Goal: Find specific page/section: Find specific page/section

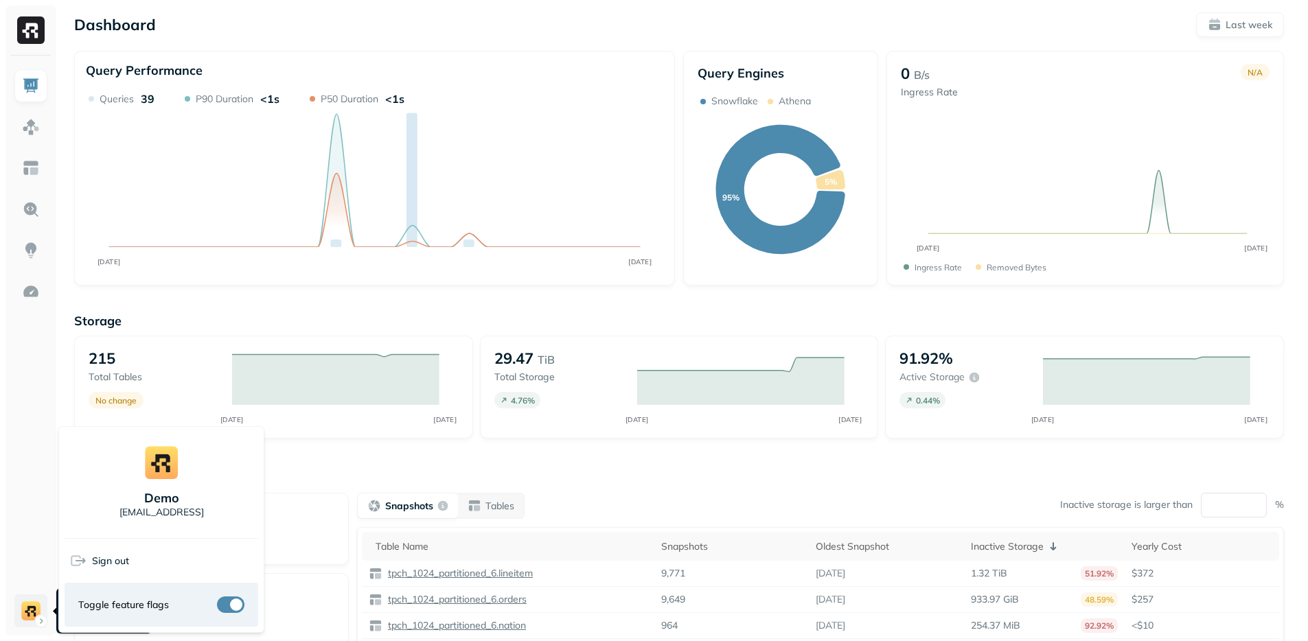
click at [41, 609] on html "Dashboard Last week Query Performance SEP [DATE] Queries 39 P90 Duration <1s P5…" at bounding box center [654, 382] width 1308 height 764
click at [189, 507] on p "[EMAIL_ADDRESS]" at bounding box center [161, 512] width 84 height 13
click at [27, 399] on html "Dashboard Last week Query Performance SEP [DATE] Queries 39 P90 Duration <1s P5…" at bounding box center [659, 382] width 1318 height 764
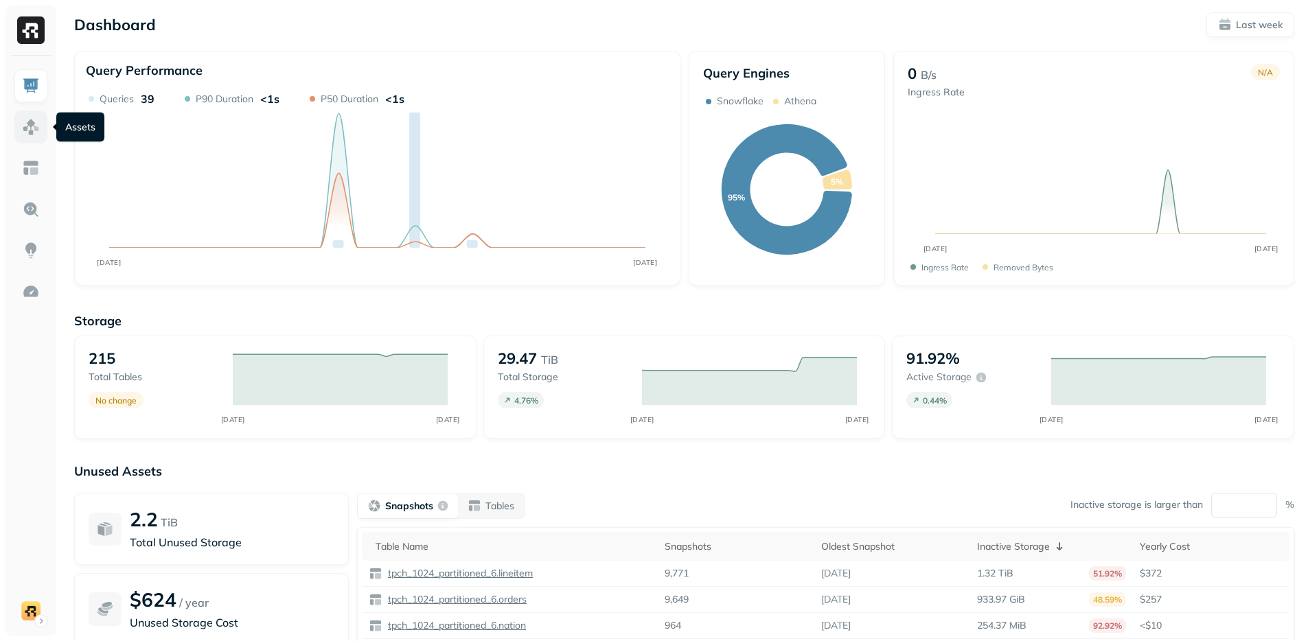
click at [32, 136] on link at bounding box center [30, 127] width 33 height 33
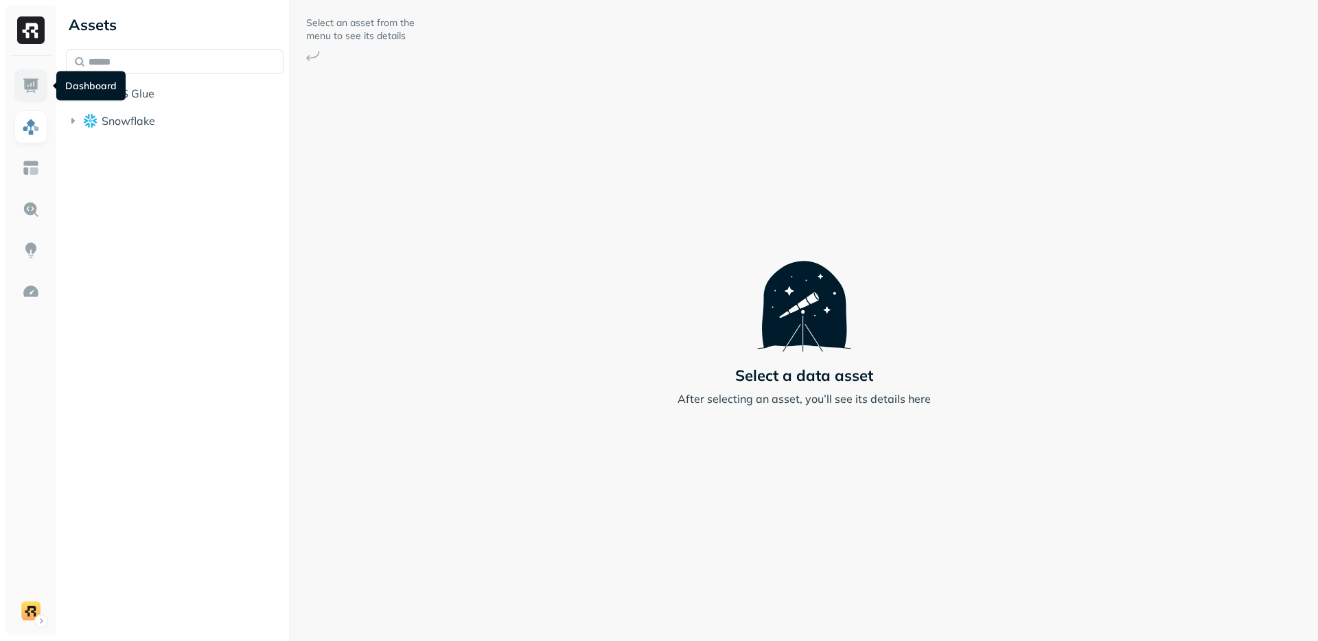
click at [39, 93] on img at bounding box center [31, 86] width 18 height 18
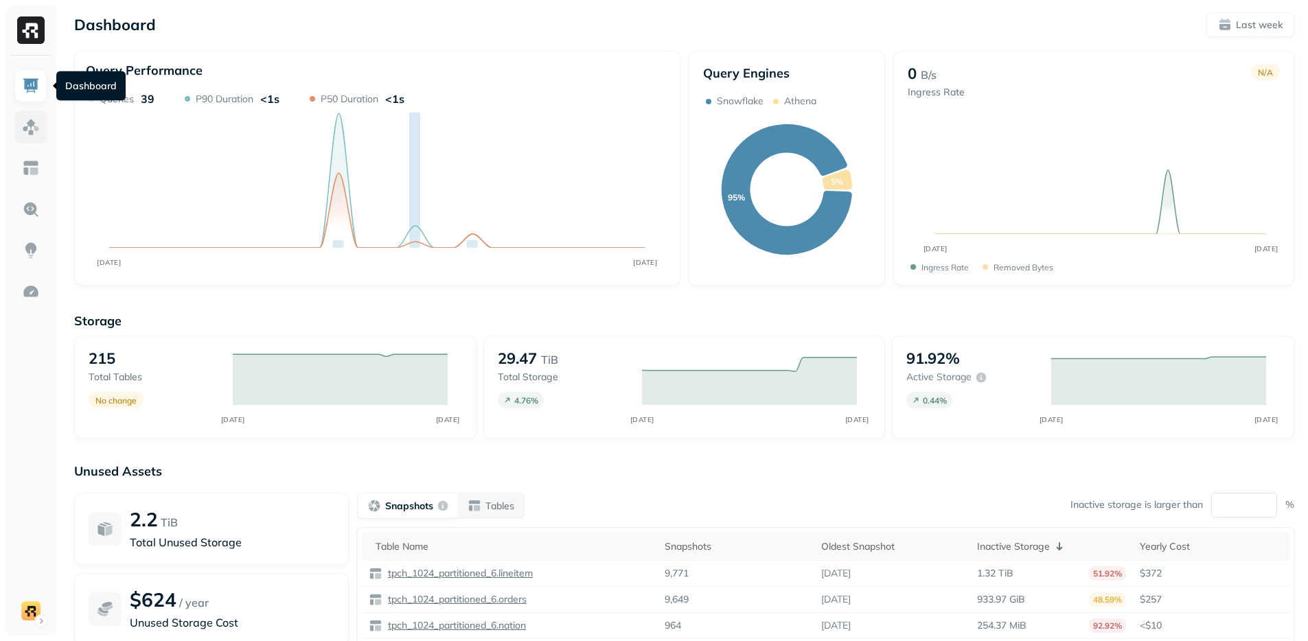
click at [30, 125] on img at bounding box center [31, 127] width 18 height 18
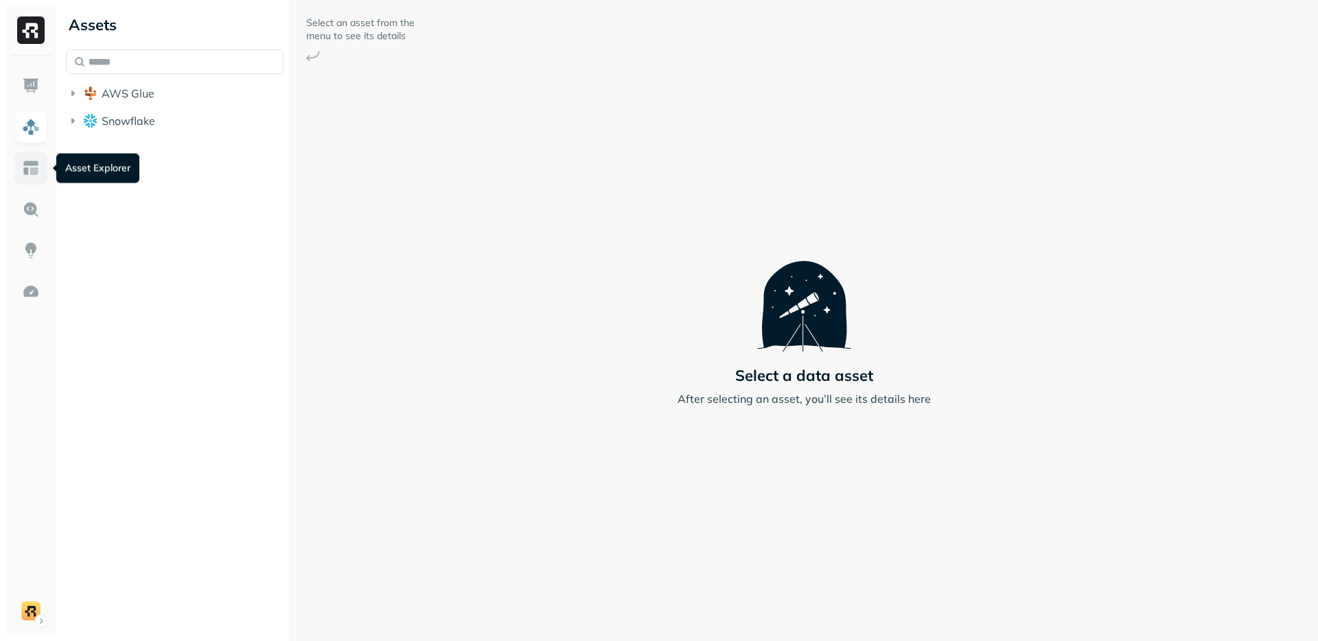
click at [27, 162] on img at bounding box center [31, 168] width 18 height 18
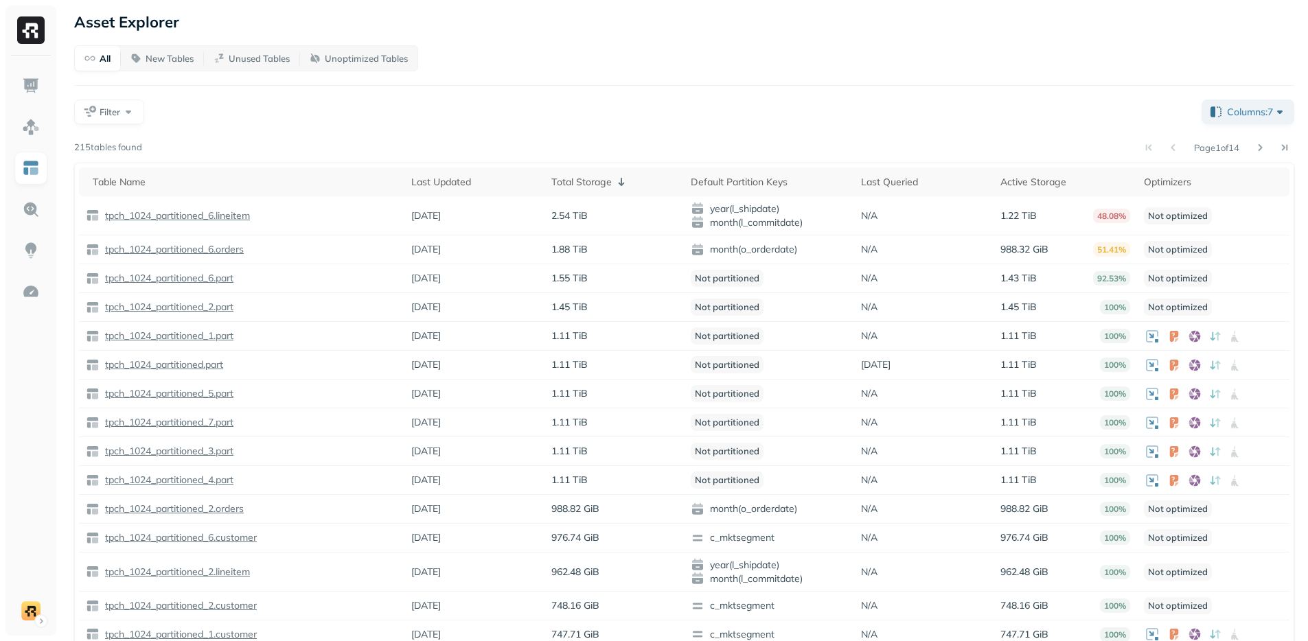
click at [532, 123] on div "Filter" at bounding box center [632, 112] width 1116 height 25
click at [160, 63] on p "New Tables" at bounding box center [170, 58] width 48 height 13
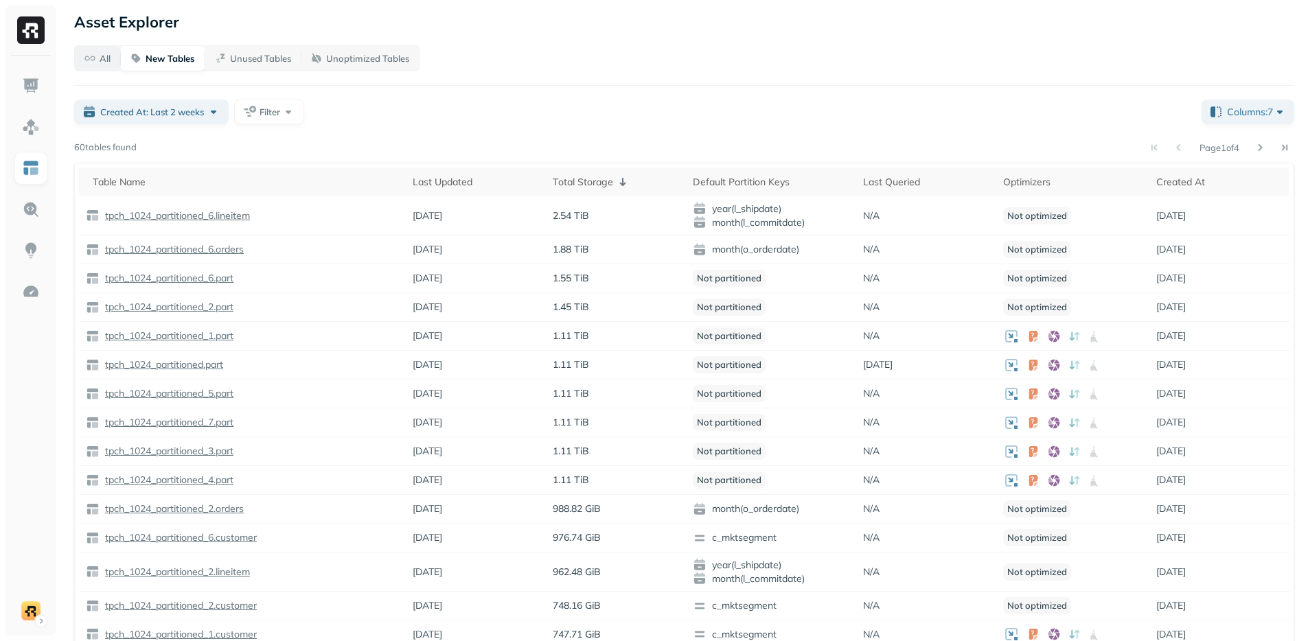
click at [117, 60] on button "All" at bounding box center [97, 58] width 45 height 25
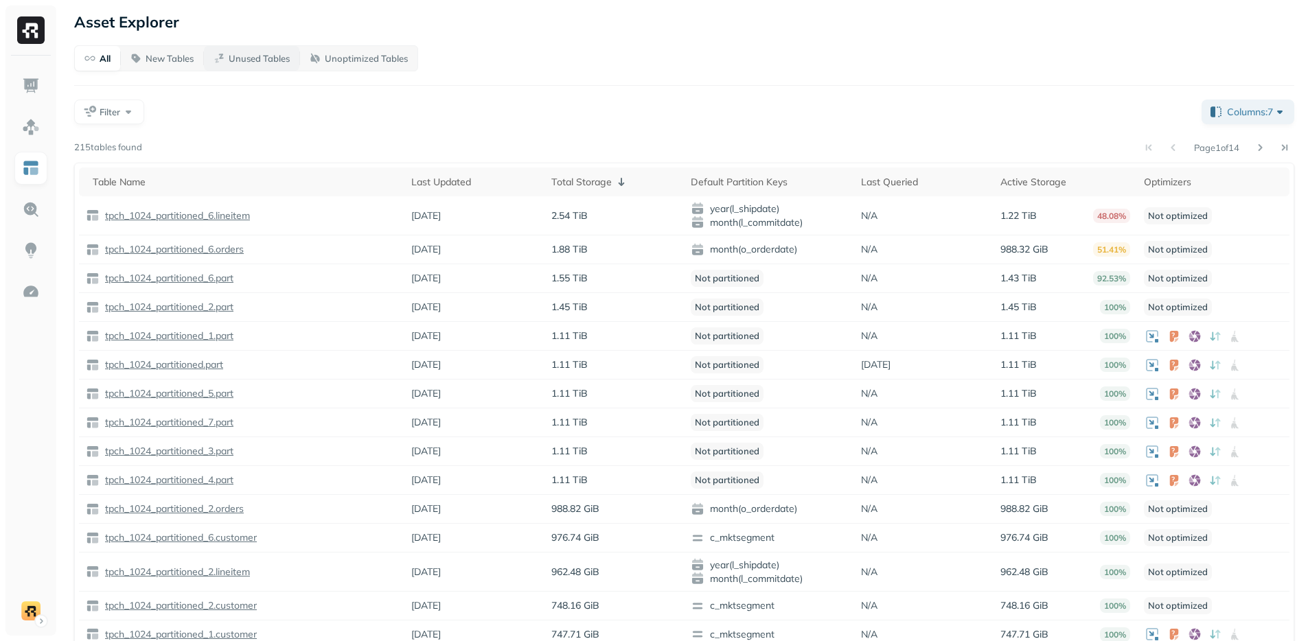
click at [227, 47] on button "Unused Tables" at bounding box center [251, 58] width 95 height 25
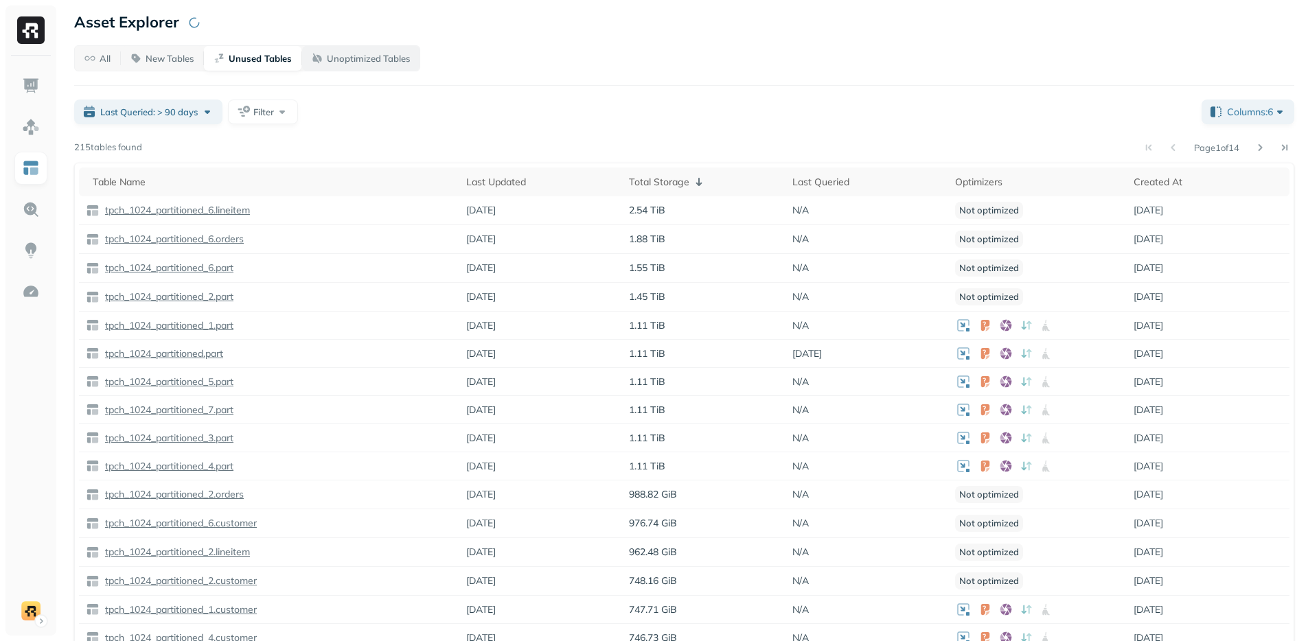
click at [368, 53] on p "Unoptimized Tables" at bounding box center [368, 58] width 83 height 13
click at [106, 54] on p "All" at bounding box center [105, 58] width 11 height 13
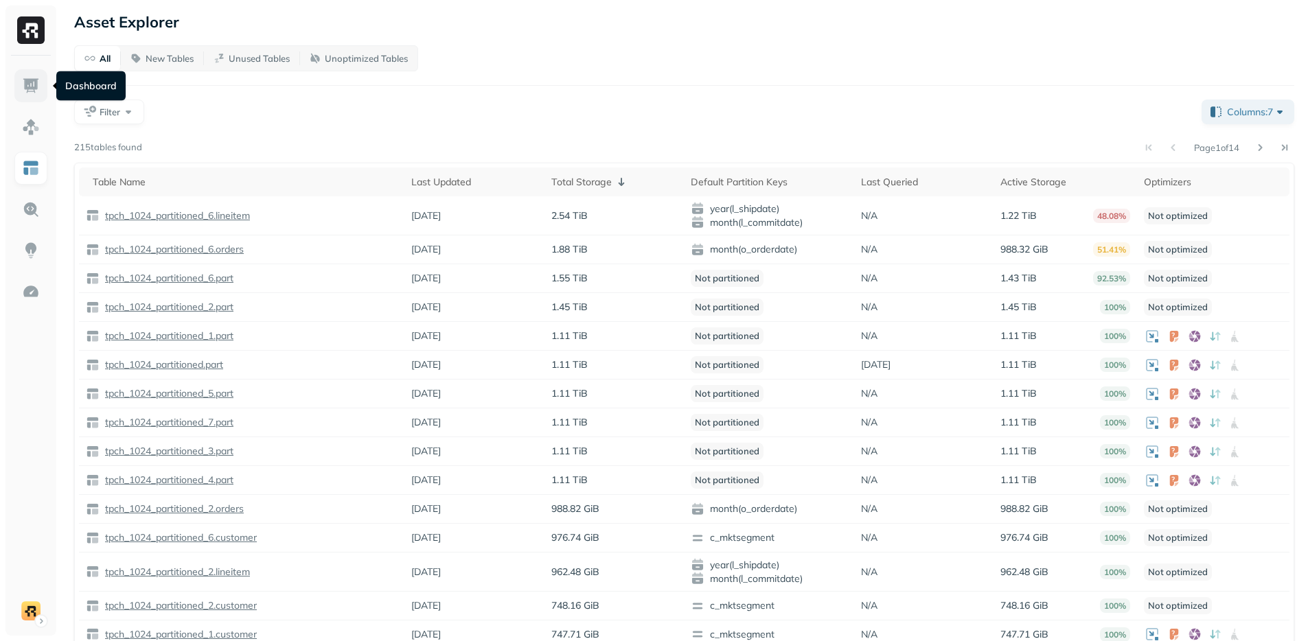
click at [39, 91] on img at bounding box center [31, 86] width 18 height 18
